Goal: Task Accomplishment & Management: Use online tool/utility

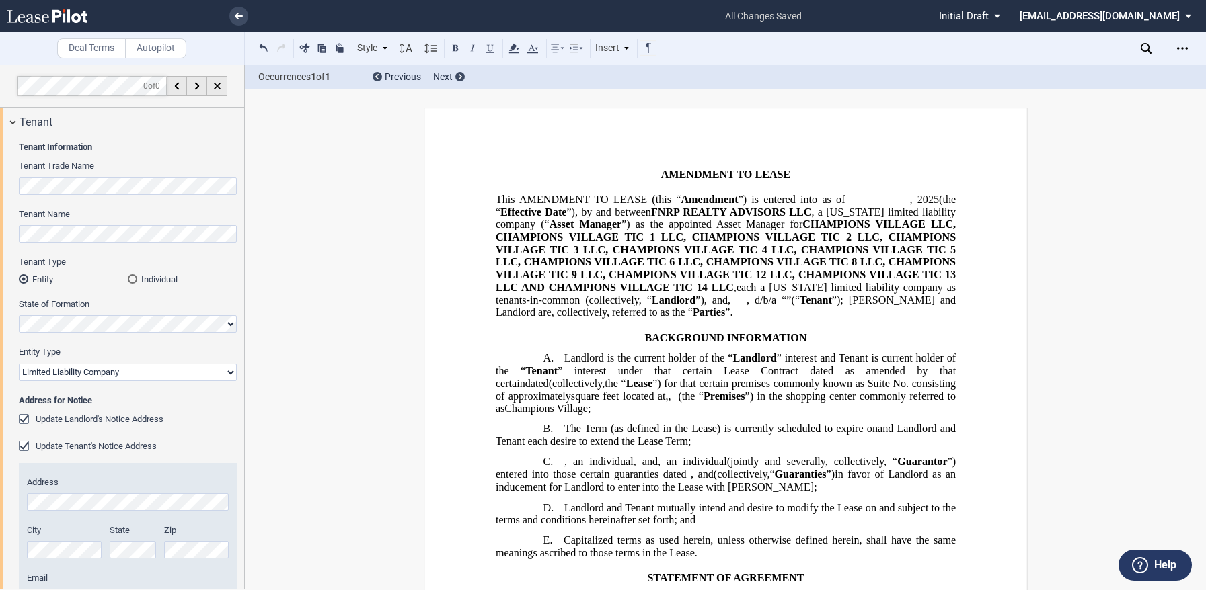
select select "limited liability company"
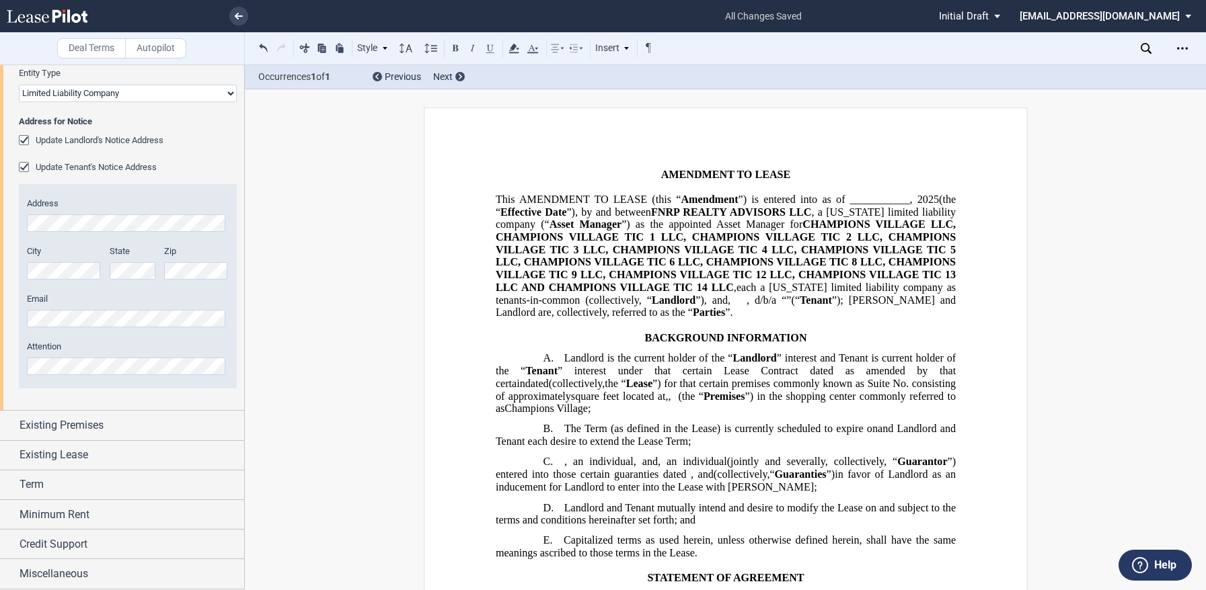
click at [56, 20] on icon at bounding box center [47, 15] width 81 height 13
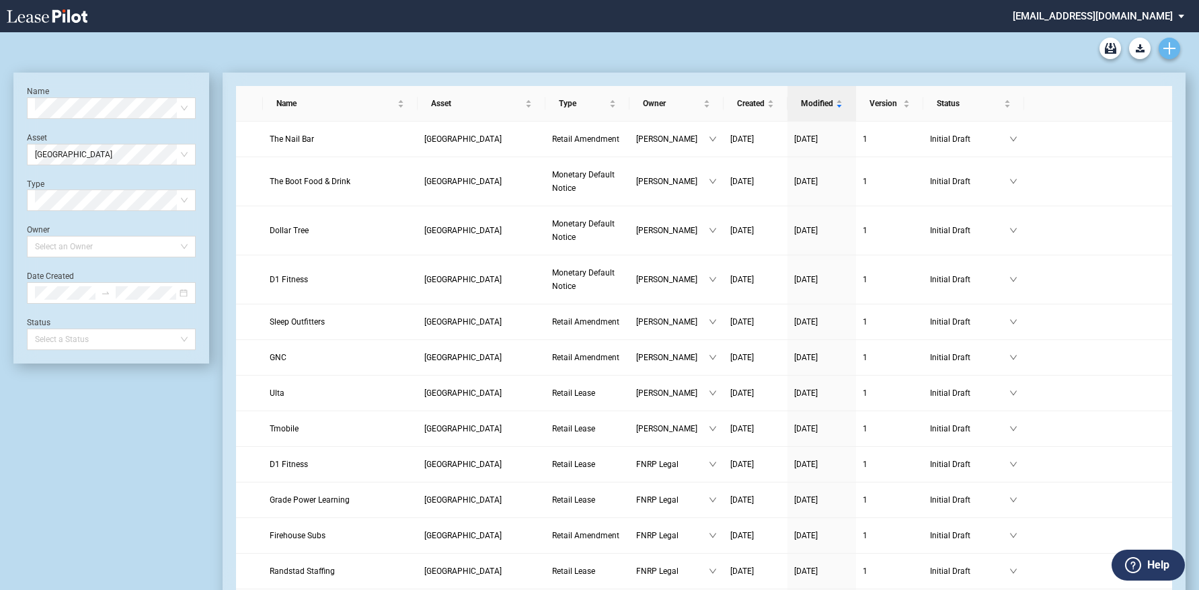
click at [1170, 47] on use "Create new document" at bounding box center [1169, 48] width 12 height 12
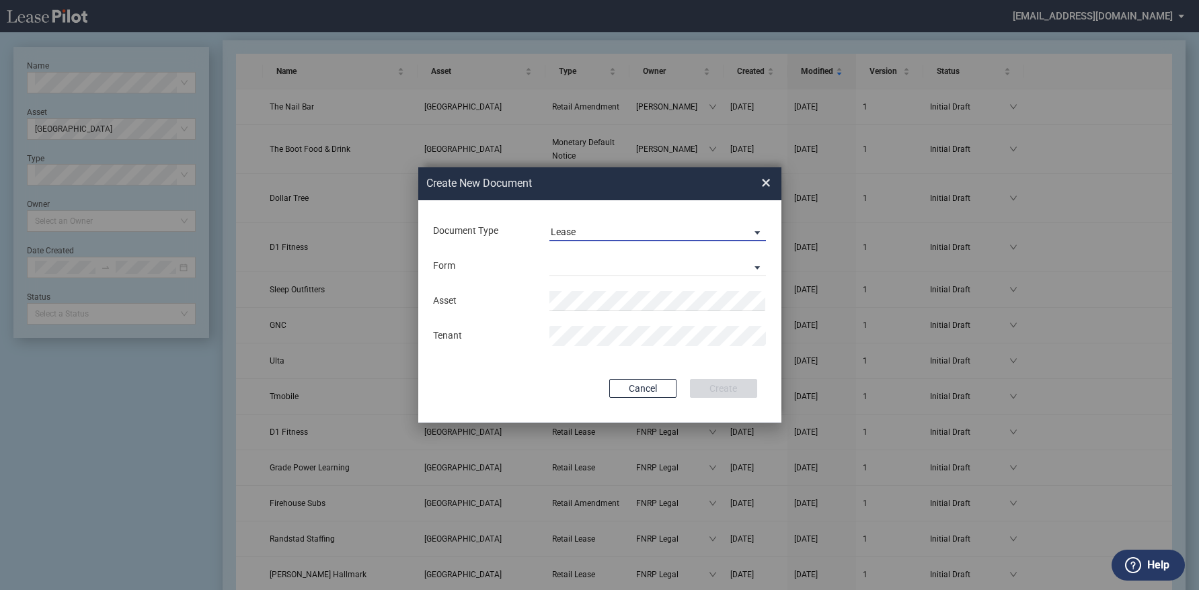
click at [674, 225] on md-select-value "Lease" at bounding box center [657, 231] width 217 height 20
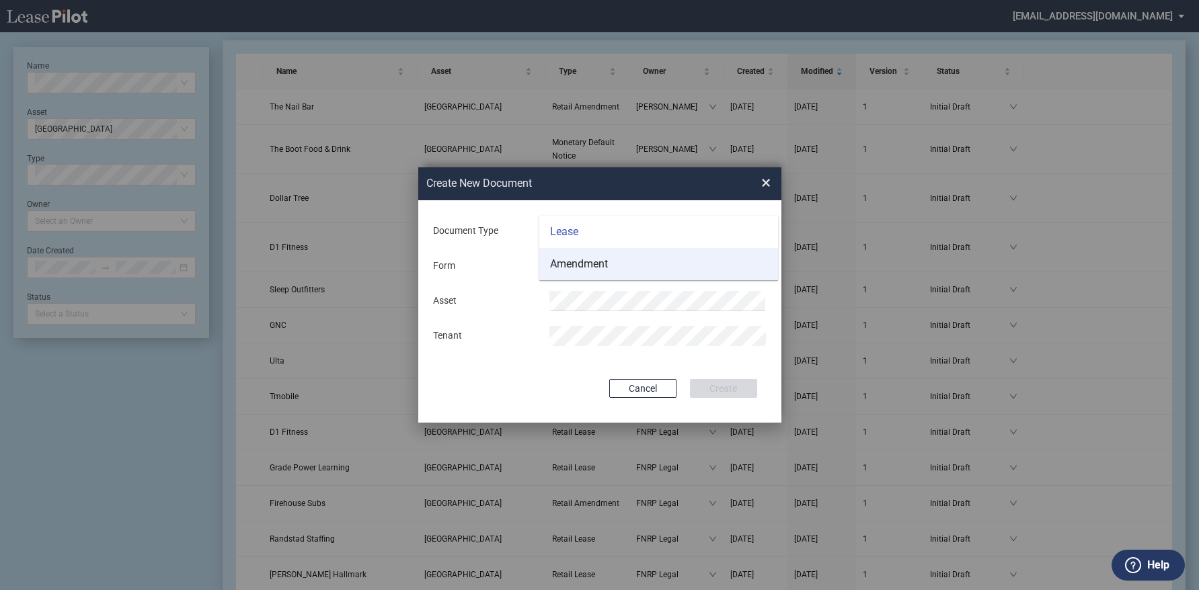
click at [626, 263] on md-option "Amendment" at bounding box center [658, 264] width 239 height 32
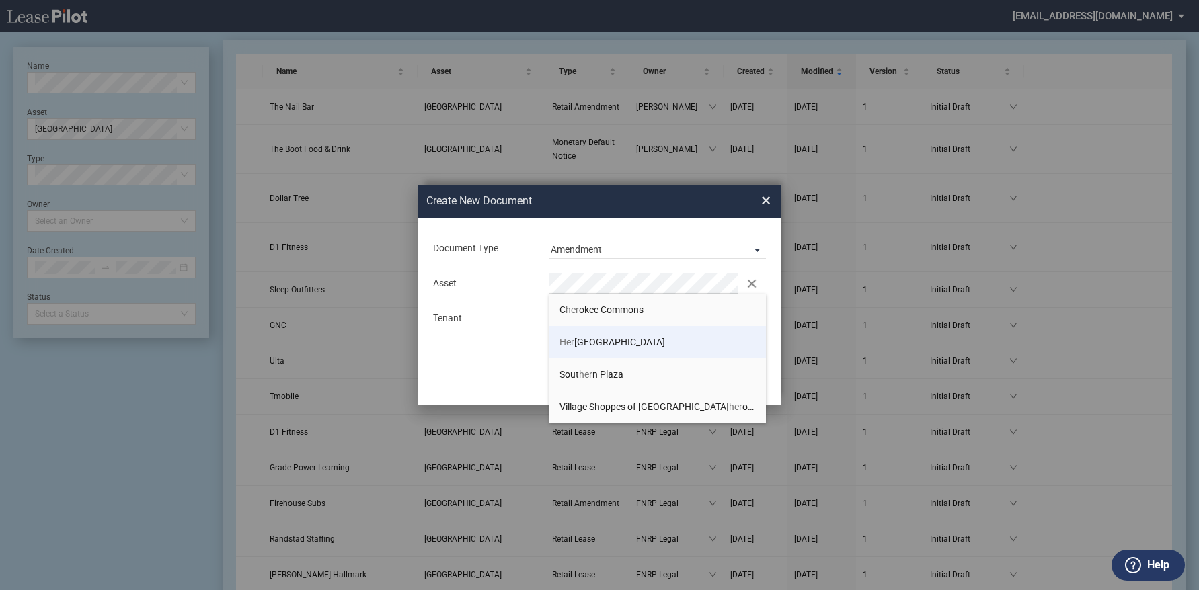
click at [617, 332] on li "Her itage Park Plaza" at bounding box center [657, 342] width 217 height 32
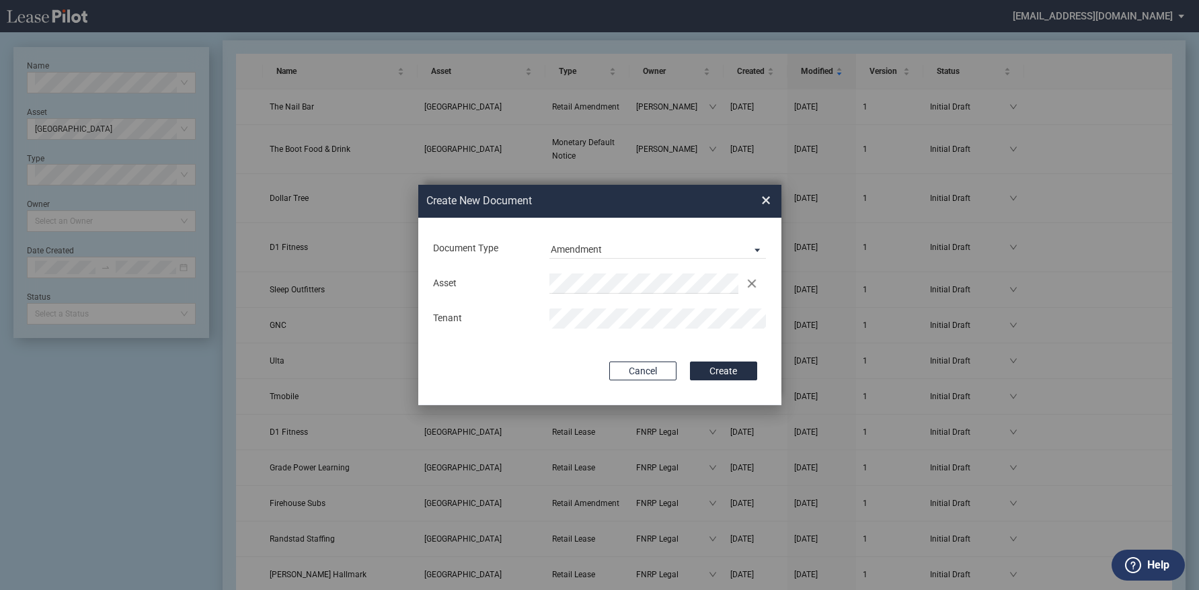
click at [690, 362] on button "Create" at bounding box center [723, 371] width 67 height 19
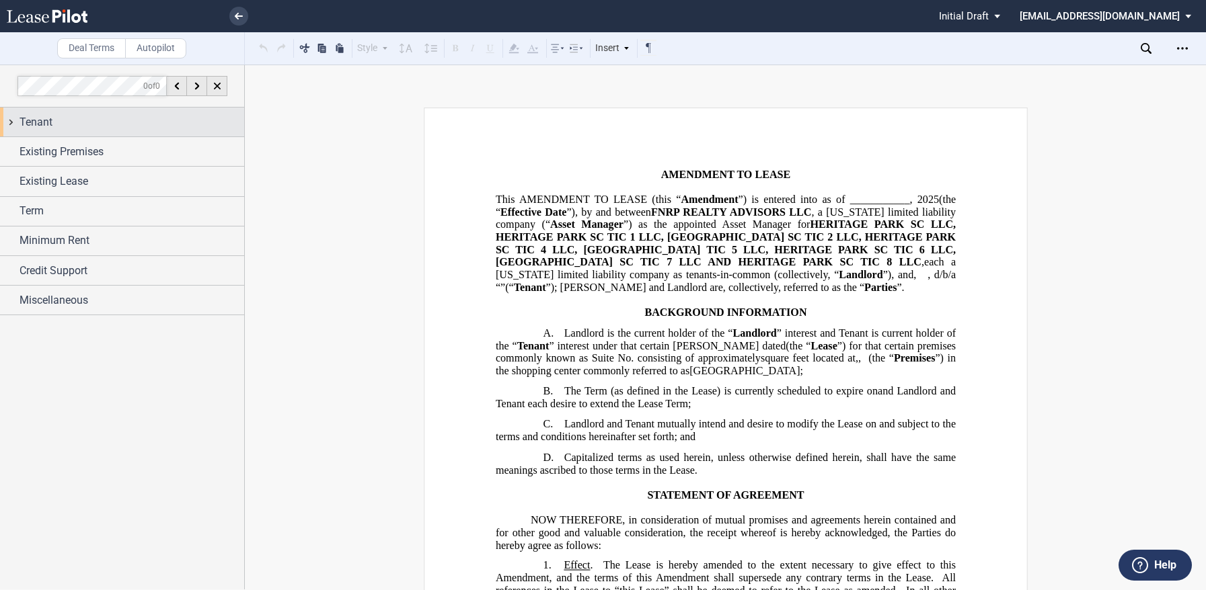
click at [163, 124] on div "Tenant" at bounding box center [132, 122] width 225 height 16
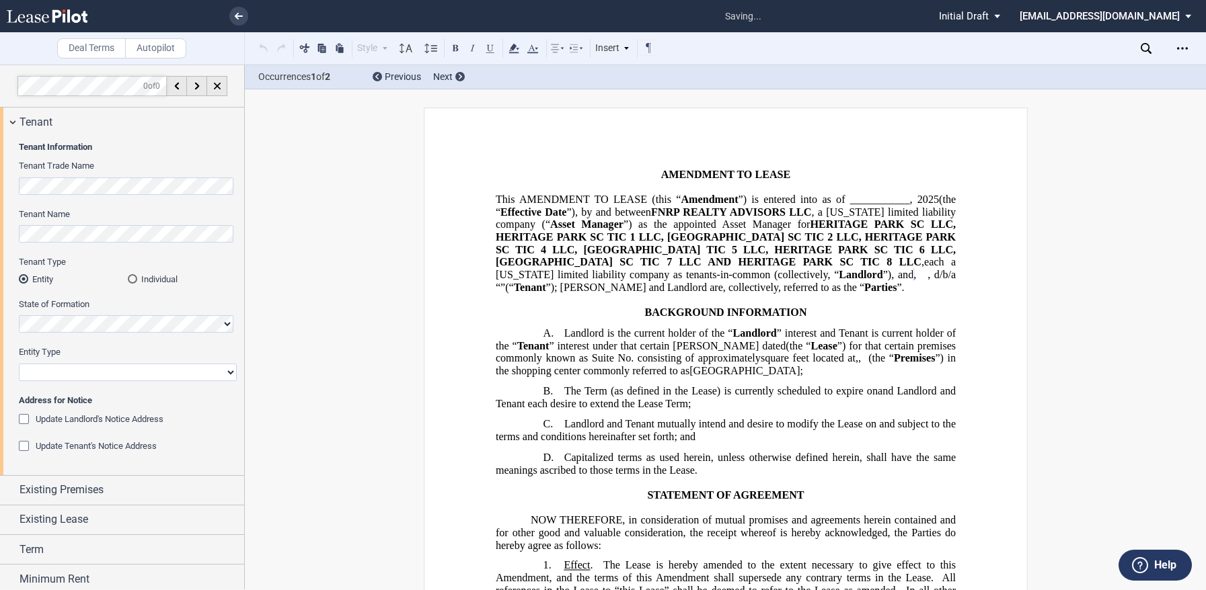
click at [133, 278] on div "Individual" at bounding box center [132, 278] width 9 height 9
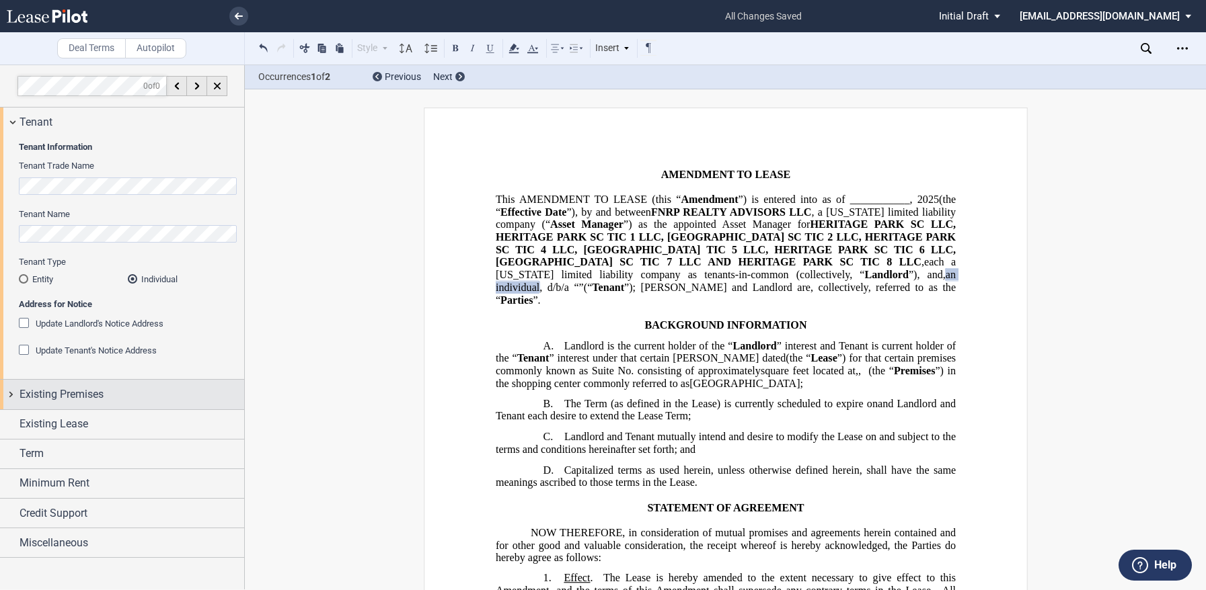
click at [89, 399] on span "Existing Premises" at bounding box center [62, 395] width 84 height 16
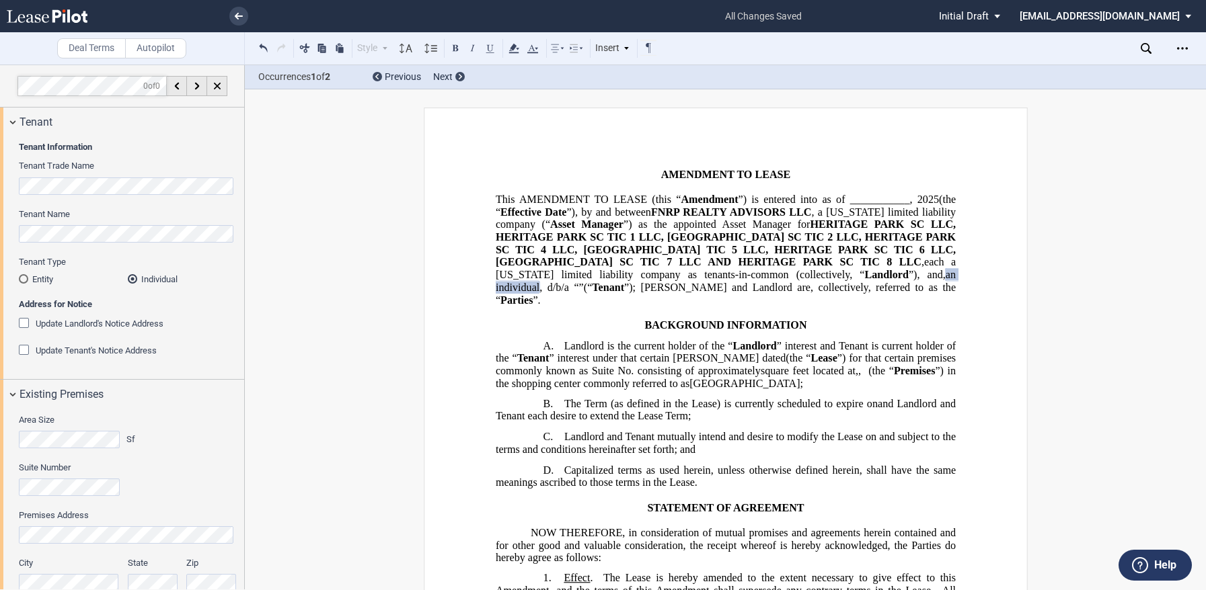
scroll to position [173, 0]
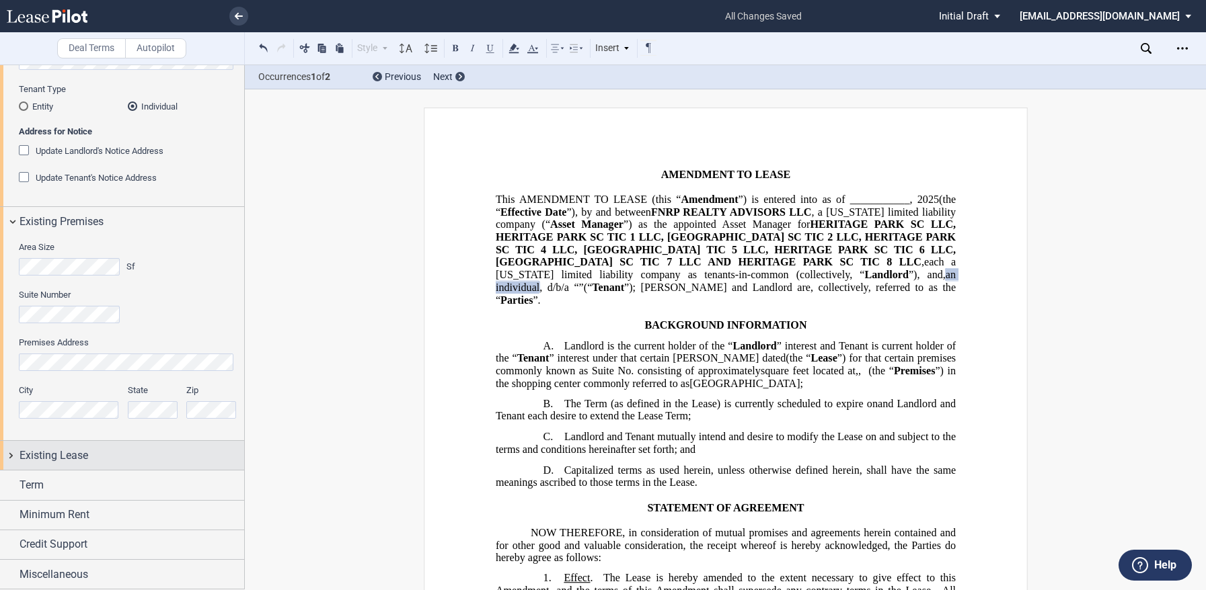
click at [69, 455] on span "Existing Lease" at bounding box center [54, 456] width 69 height 16
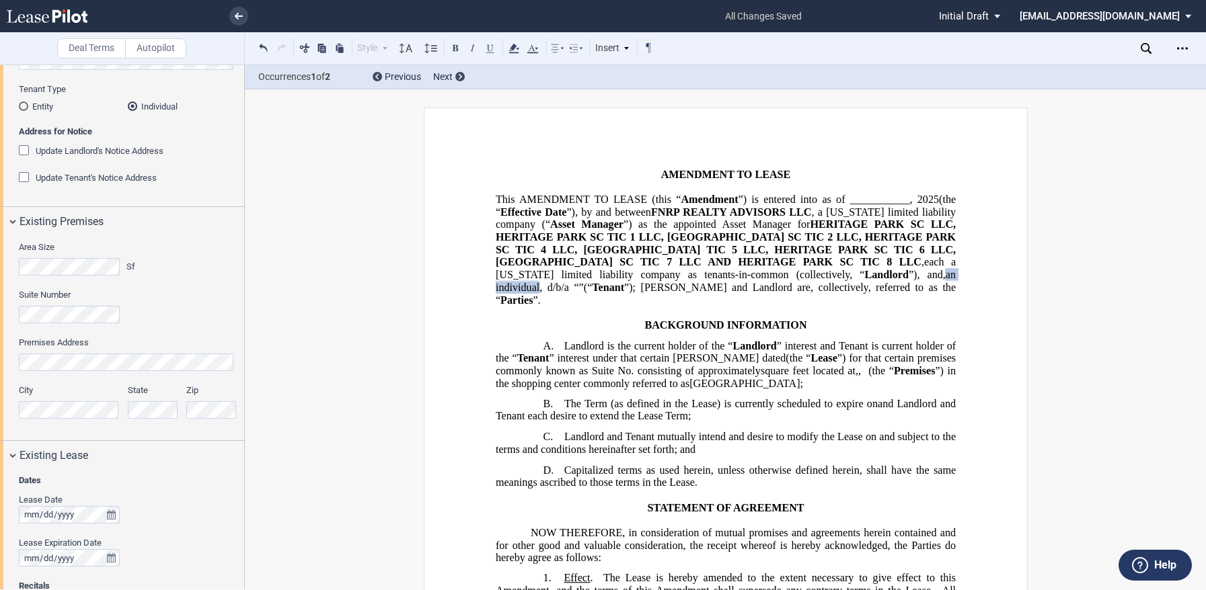
scroll to position [364, 0]
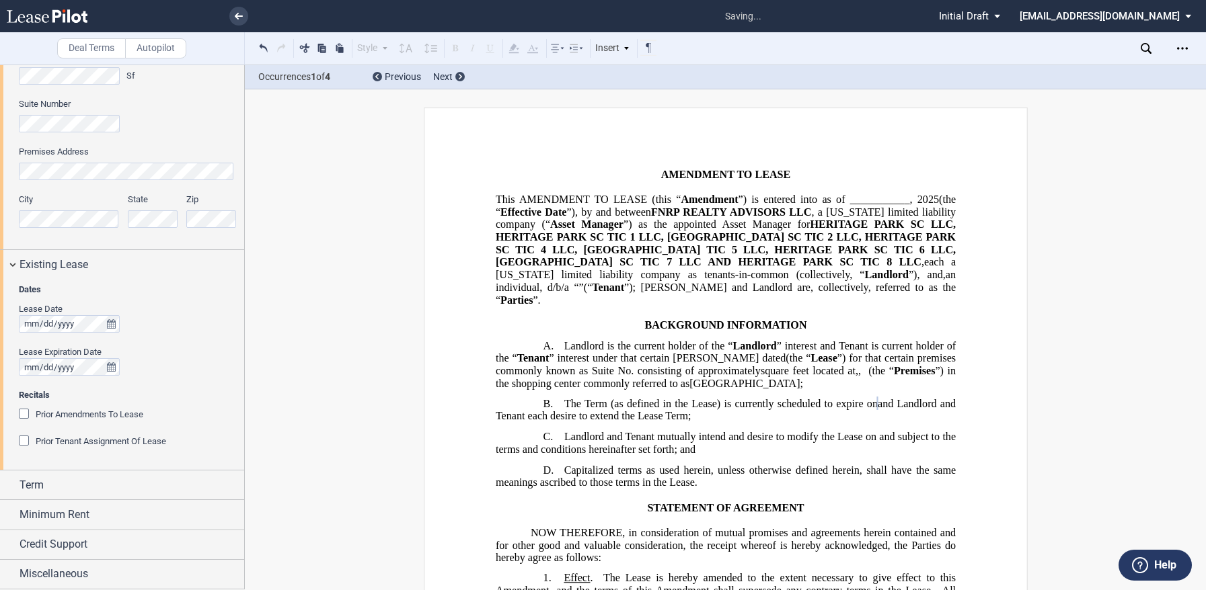
click at [28, 413] on div "Prior Amendments To Lease" at bounding box center [25, 415] width 13 height 13
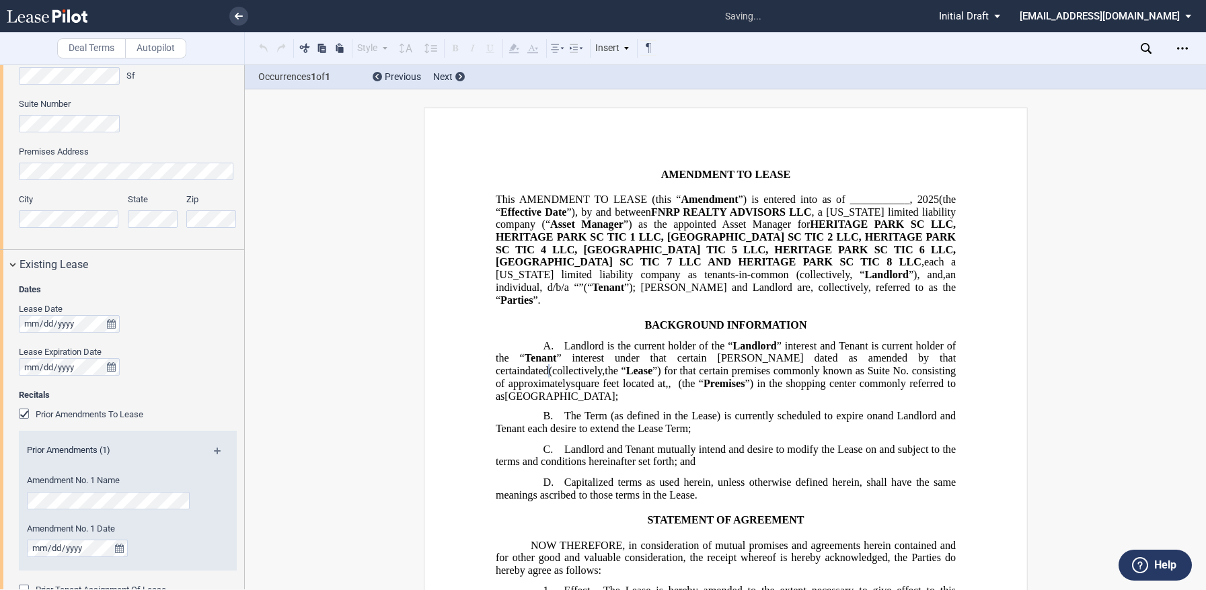
click at [178, 399] on span "Recitals" at bounding box center [128, 395] width 218 height 12
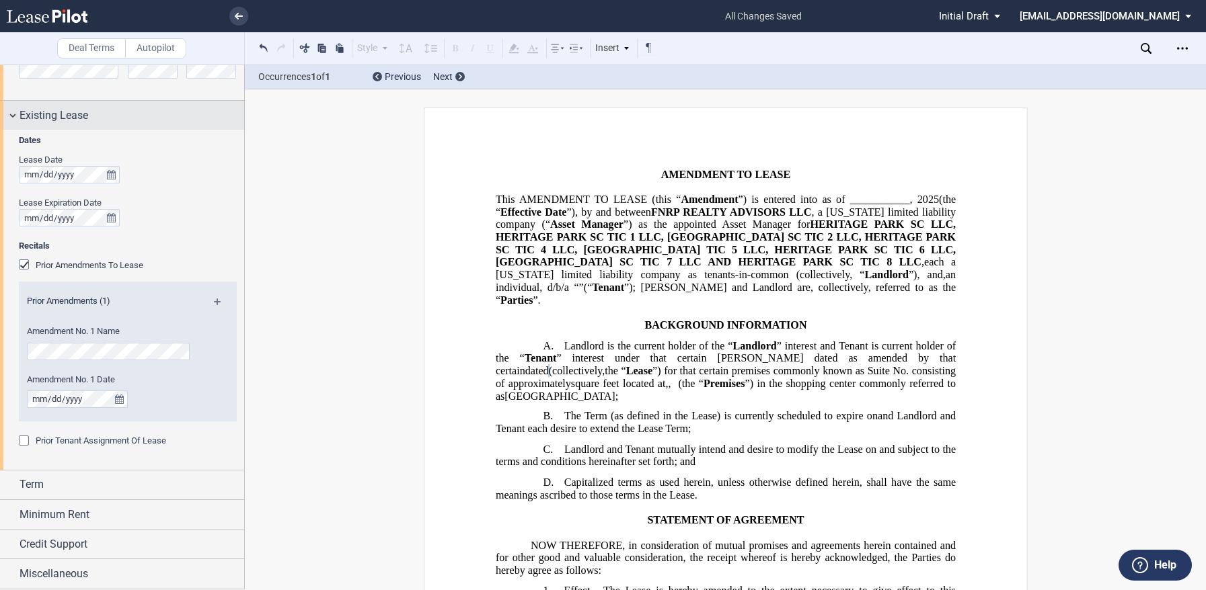
click at [13, 119] on div "Existing Lease" at bounding box center [122, 115] width 244 height 29
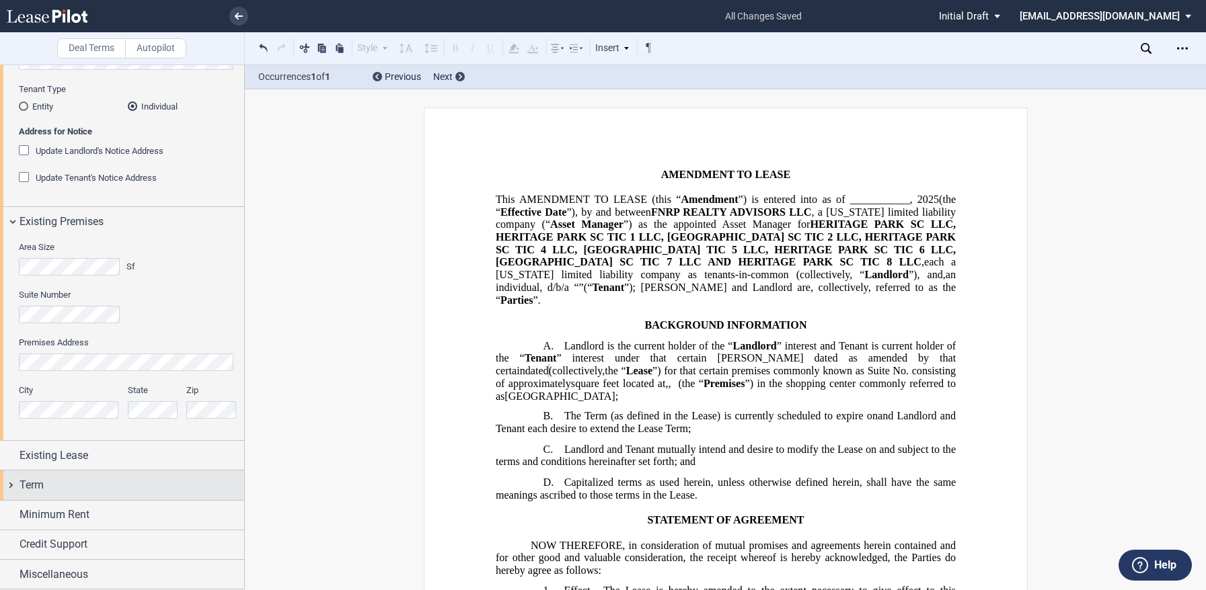
click at [41, 490] on span "Term" at bounding box center [32, 485] width 24 height 16
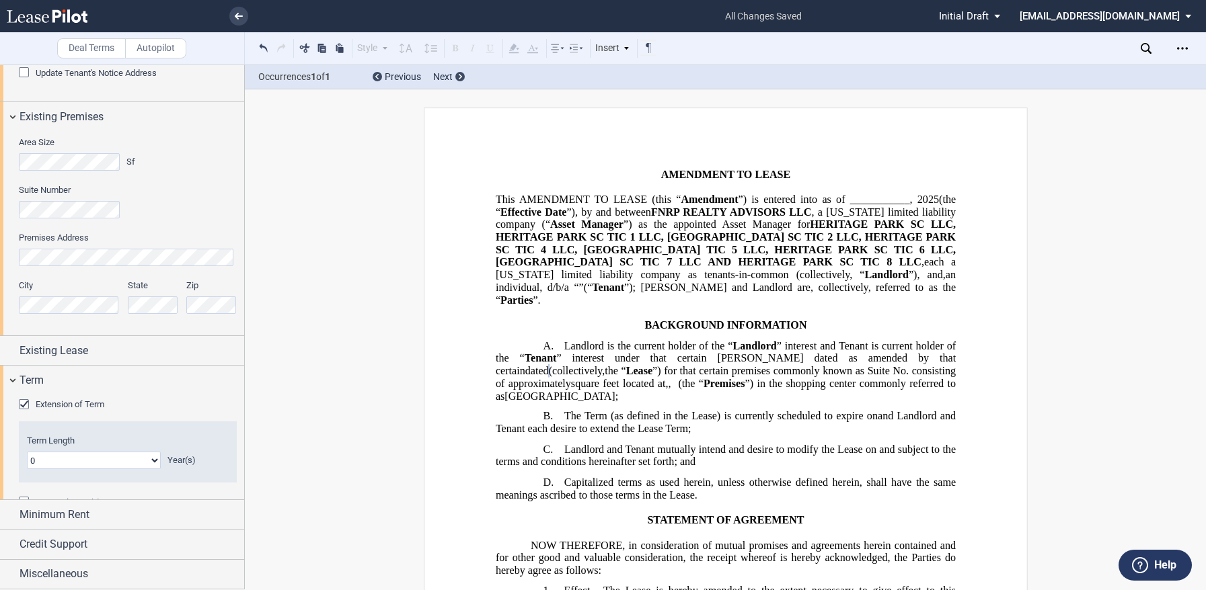
scroll to position [310, 0]
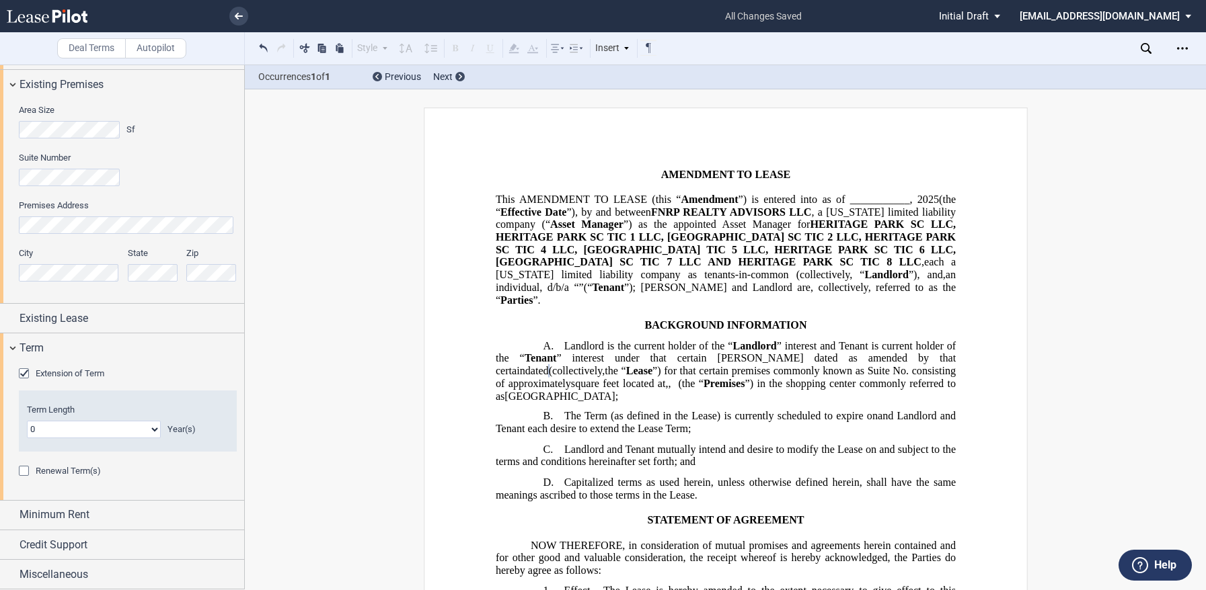
click at [61, 431] on select "0 1 2 3 4 5 6 7 8 9 10 11 12 13 14 15 16 17 18 19 20" at bounding box center [94, 429] width 134 height 17
select select "number:1"
click at [27, 421] on select "0 1 2 3 4 5 6 7 8 9 10 11 12 13 14 15 16 17 18 19 20" at bounding box center [94, 429] width 134 height 17
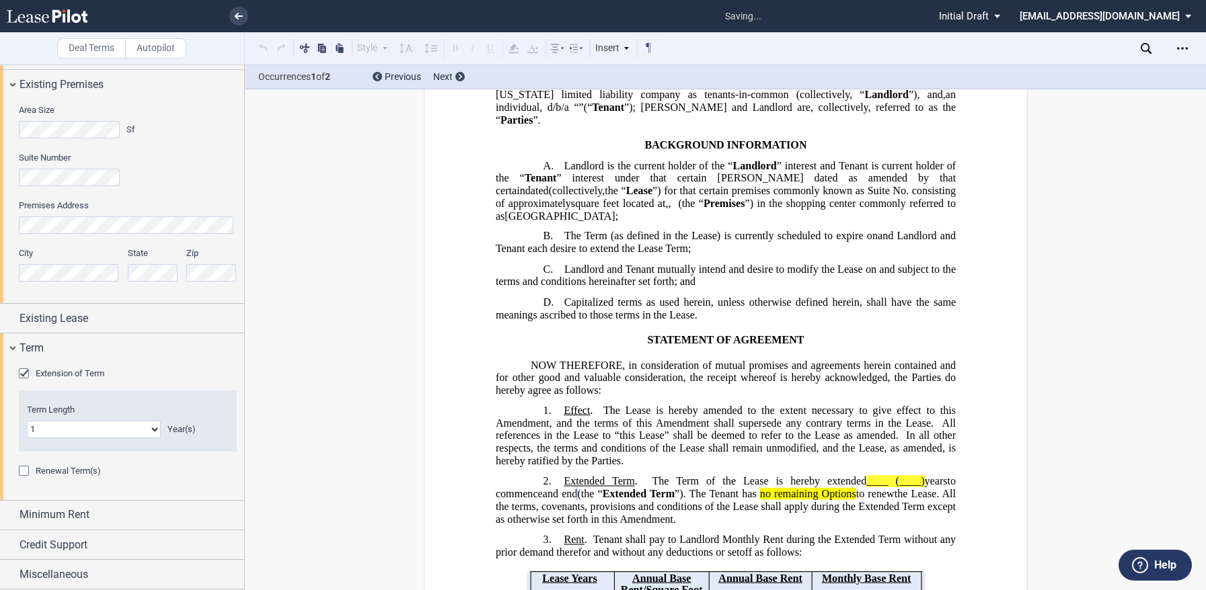
click at [148, 375] on div "Extension of Term" at bounding box center [128, 374] width 218 height 13
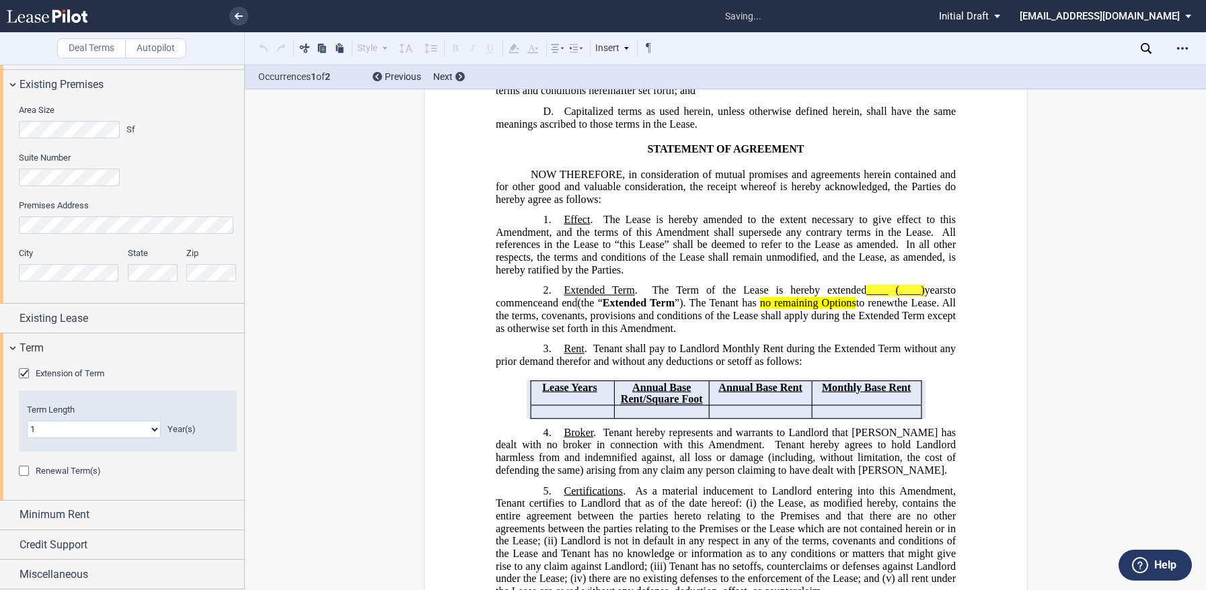
scroll to position [401, 0]
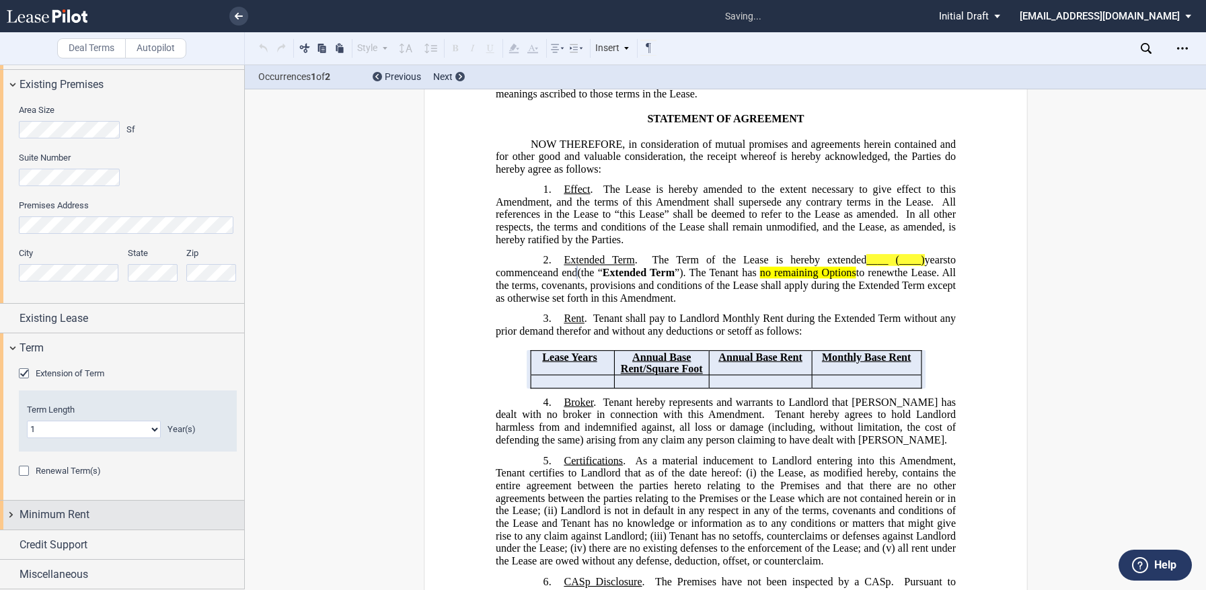
click at [73, 510] on span "Minimum Rent" at bounding box center [55, 515] width 70 height 16
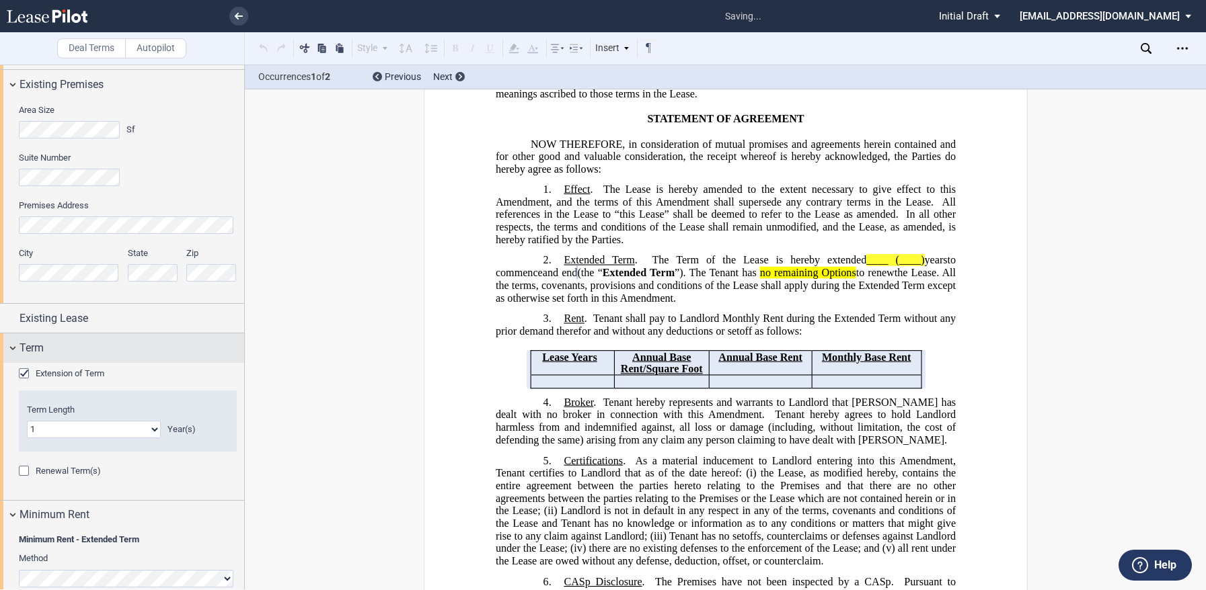
click at [9, 346] on div "Term" at bounding box center [122, 348] width 244 height 29
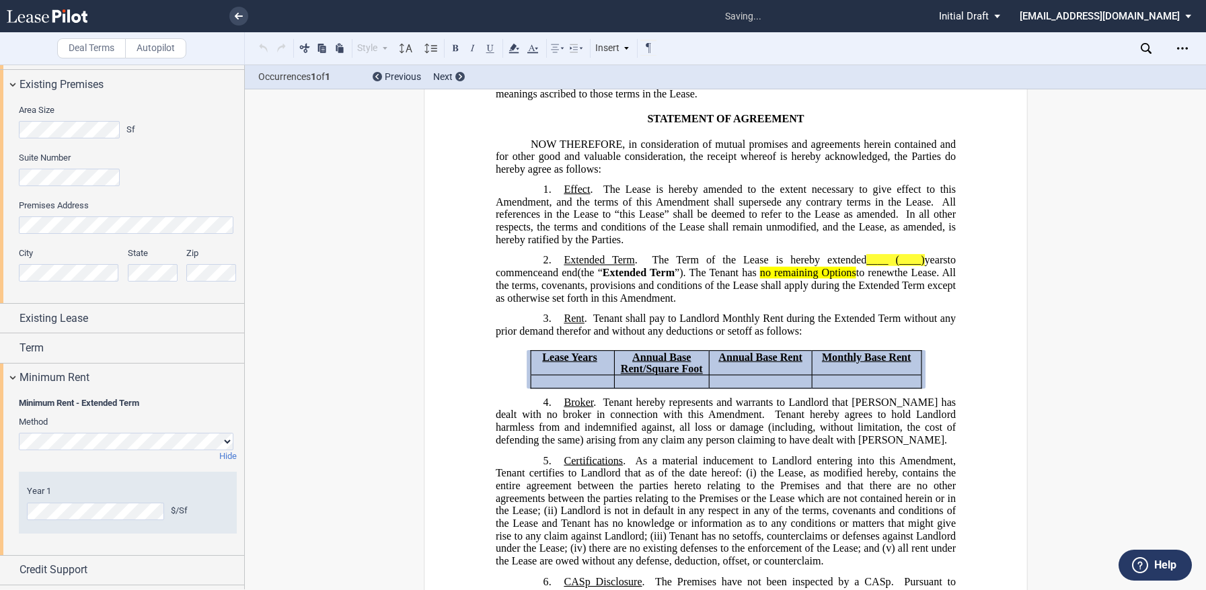
click at [122, 486] on label "Year 1" at bounding box center [128, 492] width 202 height 12
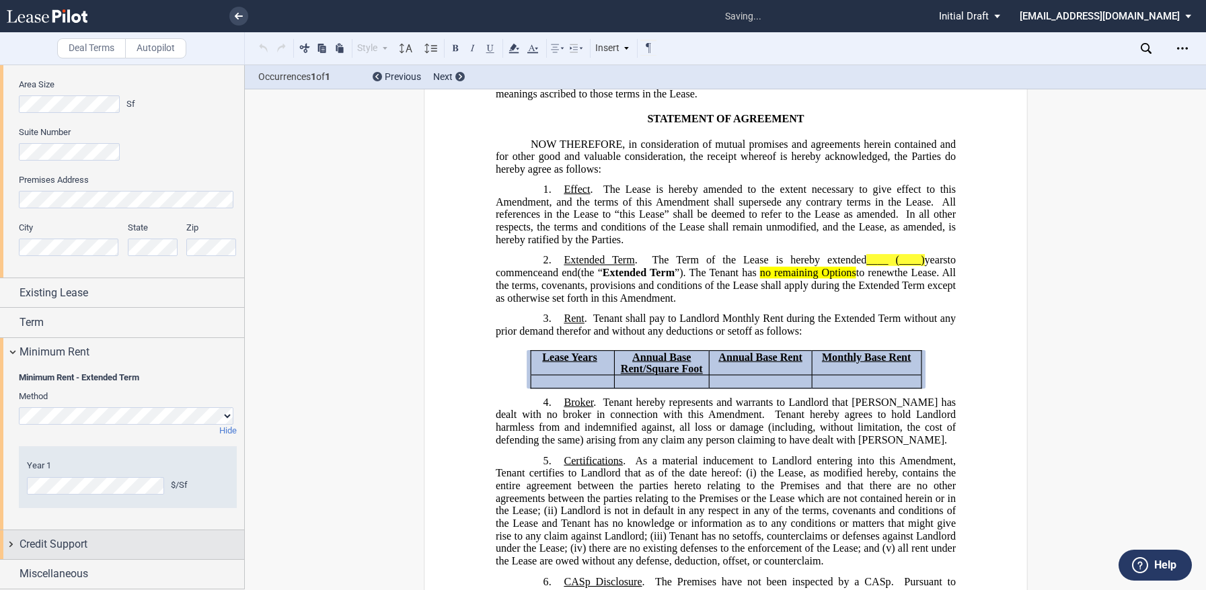
click at [87, 547] on span "Credit Support" at bounding box center [54, 545] width 68 height 16
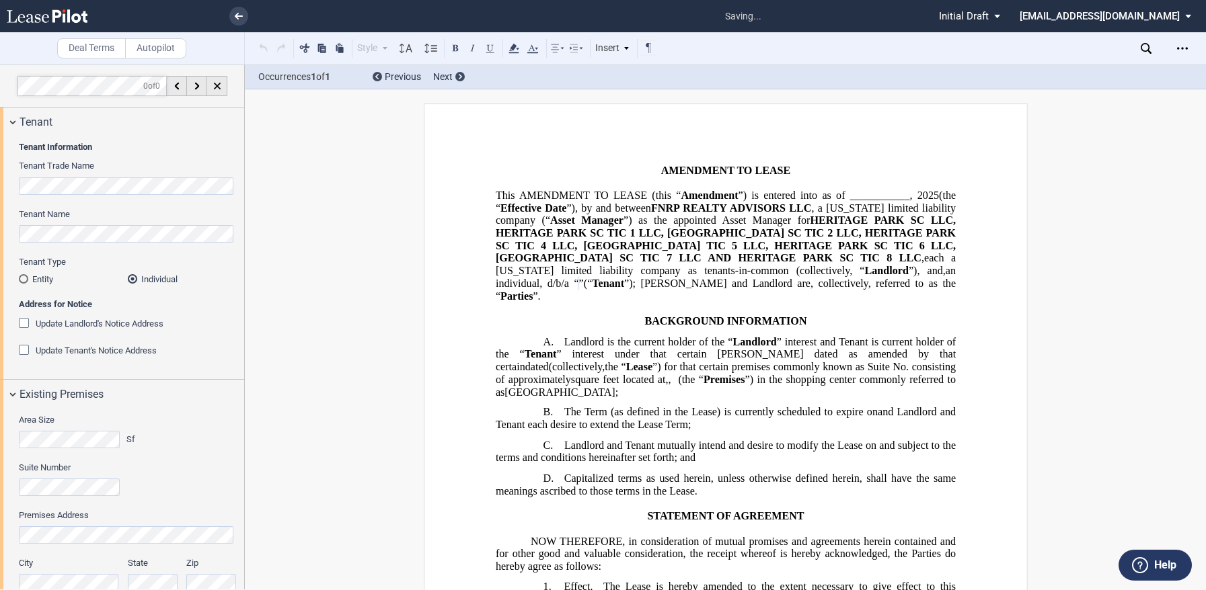
scroll to position [3, 0]
click at [12, 120] on div "Tenant" at bounding box center [122, 122] width 244 height 29
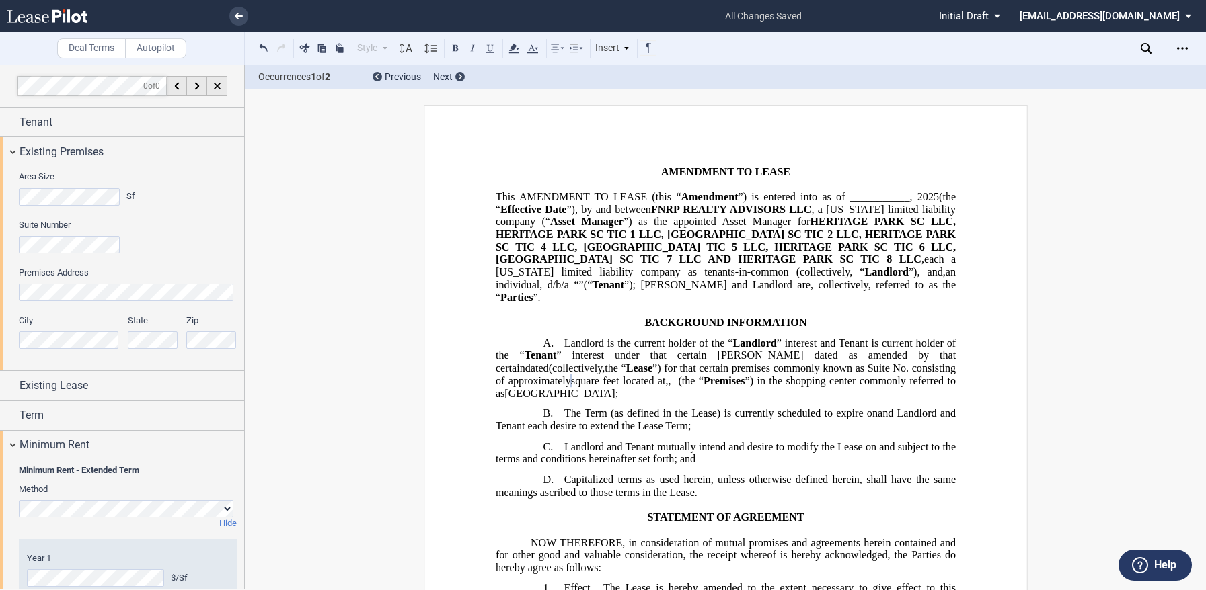
click at [0, 241] on html ".bocls-1{fill:#26354a;fill-rule:evenodd} Loading... × all changes saved Pending…" at bounding box center [603, 295] width 1206 height 590
click at [42, 282] on div "Premises Address" at bounding box center [128, 284] width 218 height 34
click at [146, 340] on div "City State Zip" at bounding box center [128, 339] width 234 height 48
click at [173, 260] on div "Suite Number" at bounding box center [128, 243] width 218 height 48
click at [11, 151] on div "Existing Premises" at bounding box center [122, 151] width 244 height 29
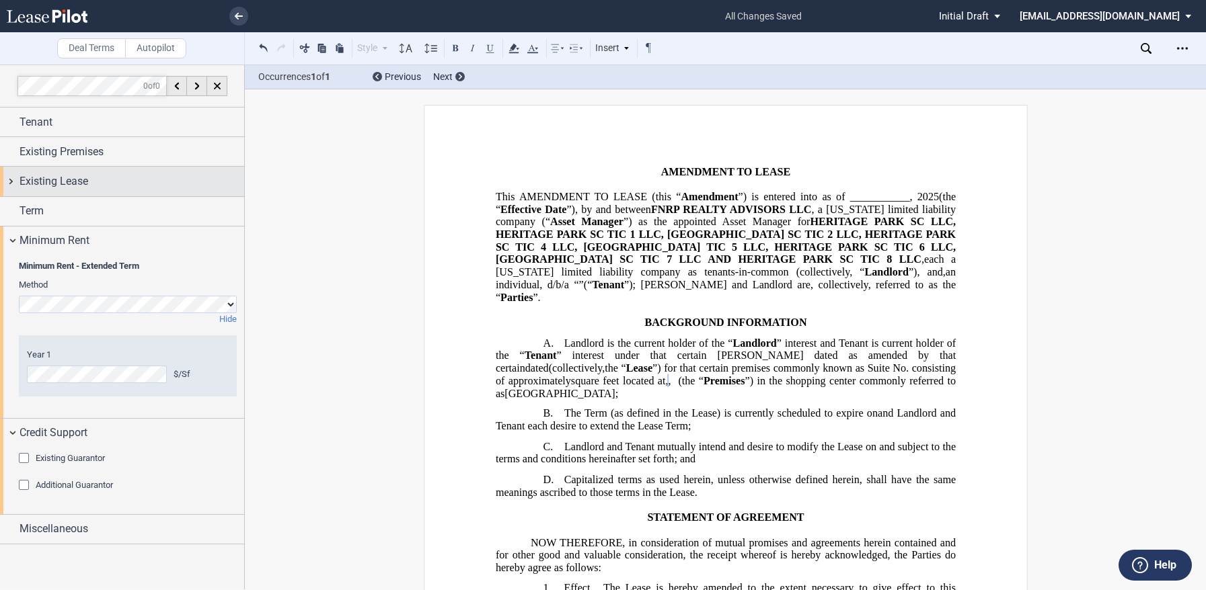
click at [13, 180] on div "Existing Lease" at bounding box center [122, 181] width 244 height 29
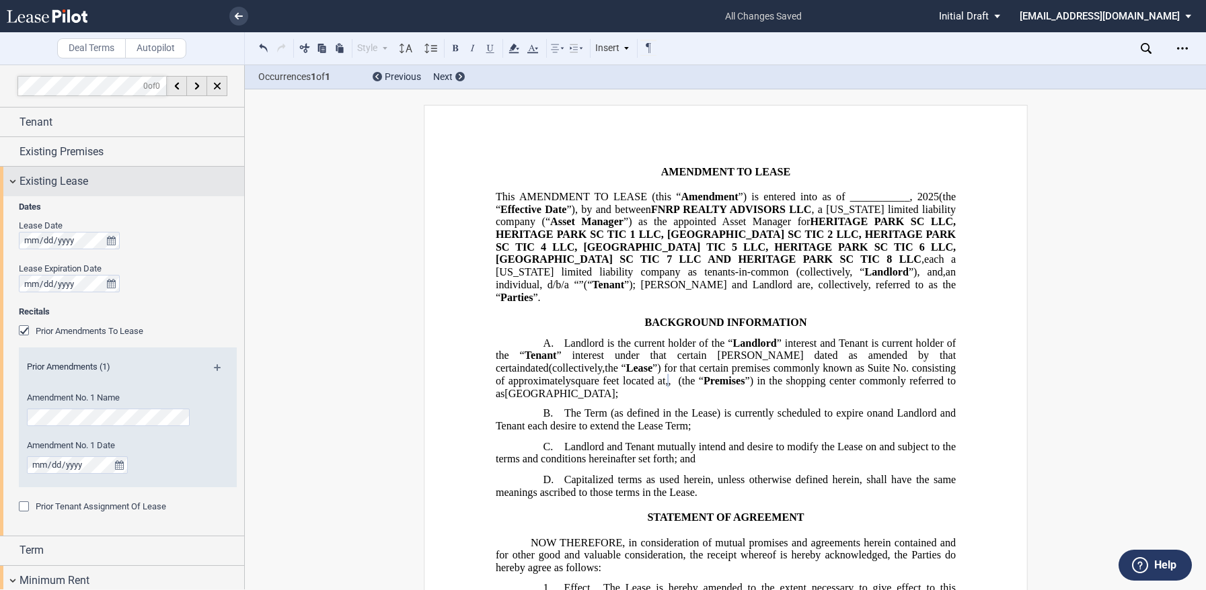
click at [13, 180] on div "Existing Lease" at bounding box center [122, 181] width 244 height 29
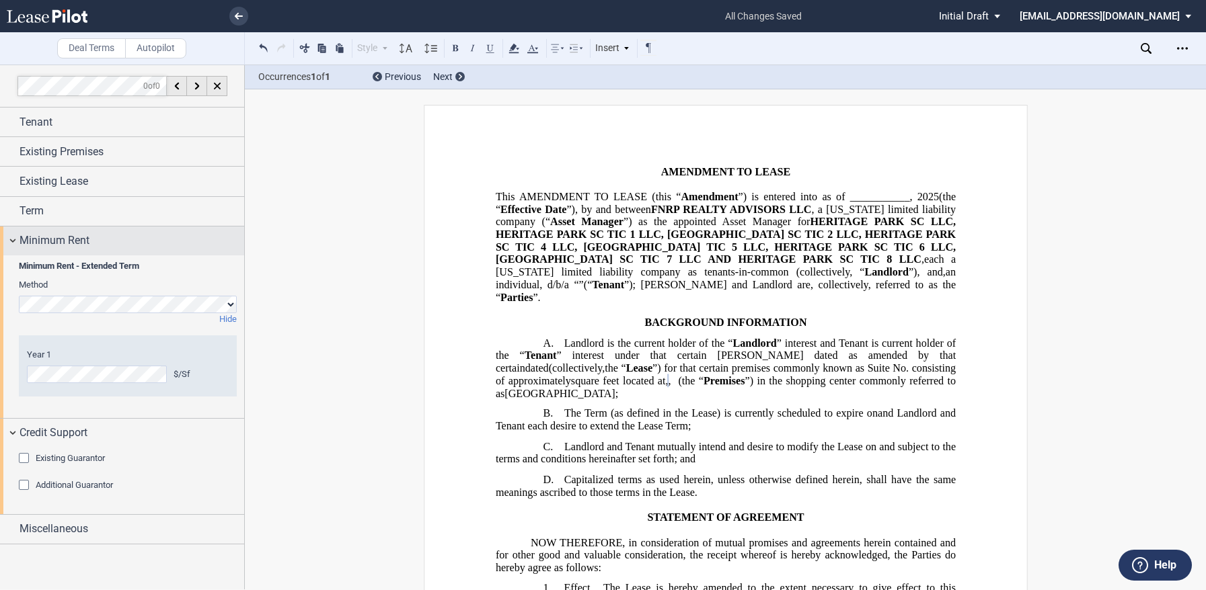
click at [13, 240] on div "Minimum Rent" at bounding box center [122, 241] width 244 height 29
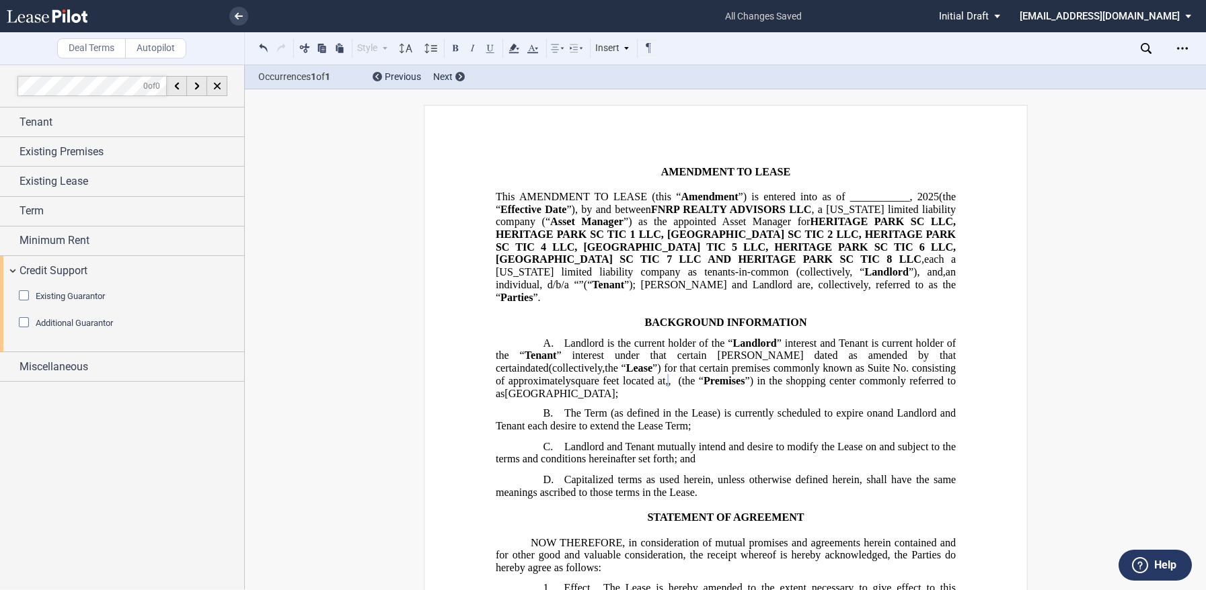
click at [1185, 44] on icon "Open Lease options menu" at bounding box center [1182, 48] width 11 height 11
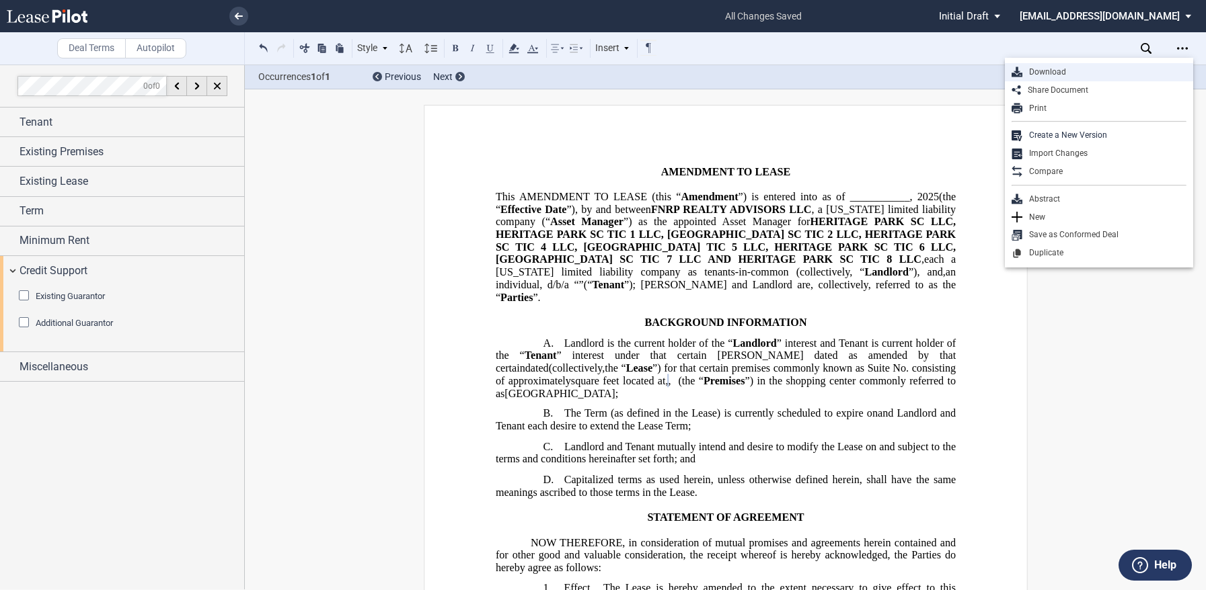
click at [1053, 75] on div "Download" at bounding box center [1104, 72] width 164 height 11
